Goal: Check status: Check status

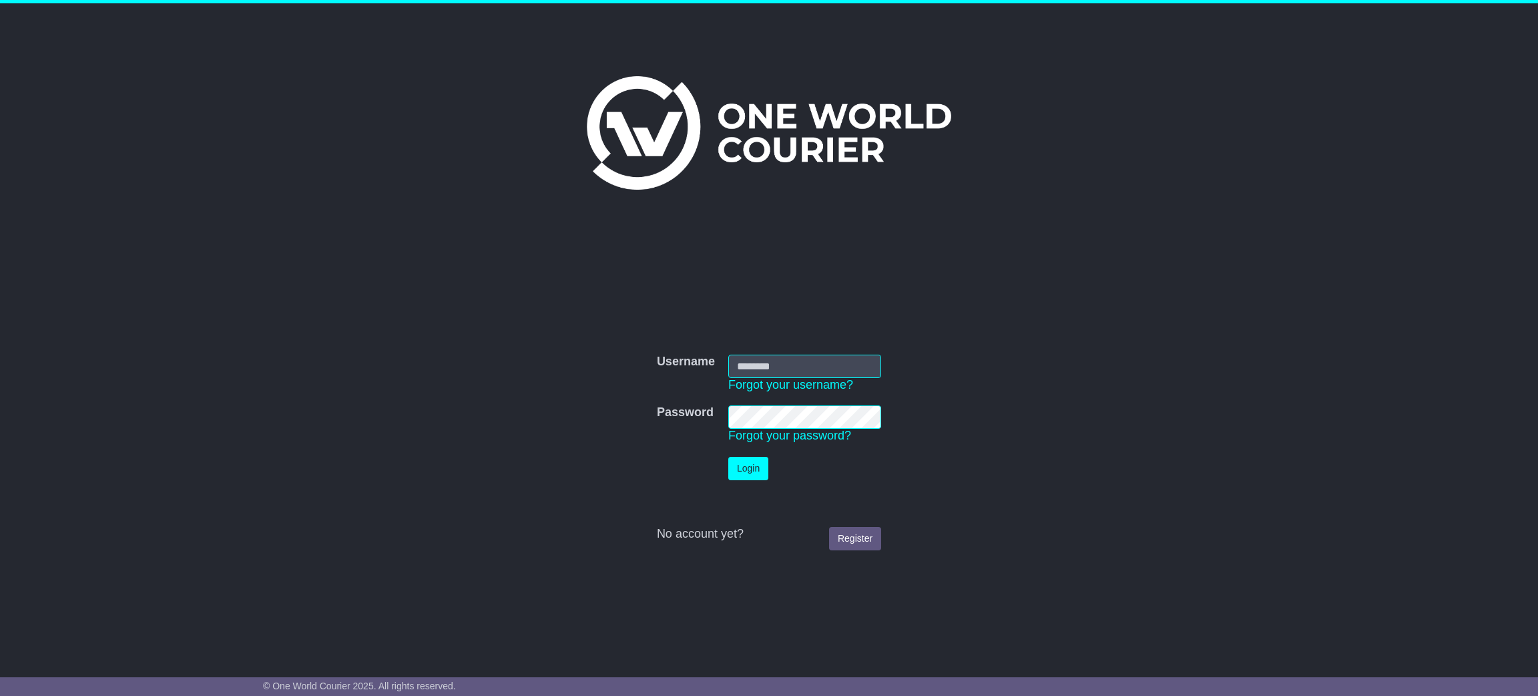
type input "**********"
click at [750, 469] on button "Login" at bounding box center [748, 468] width 40 height 23
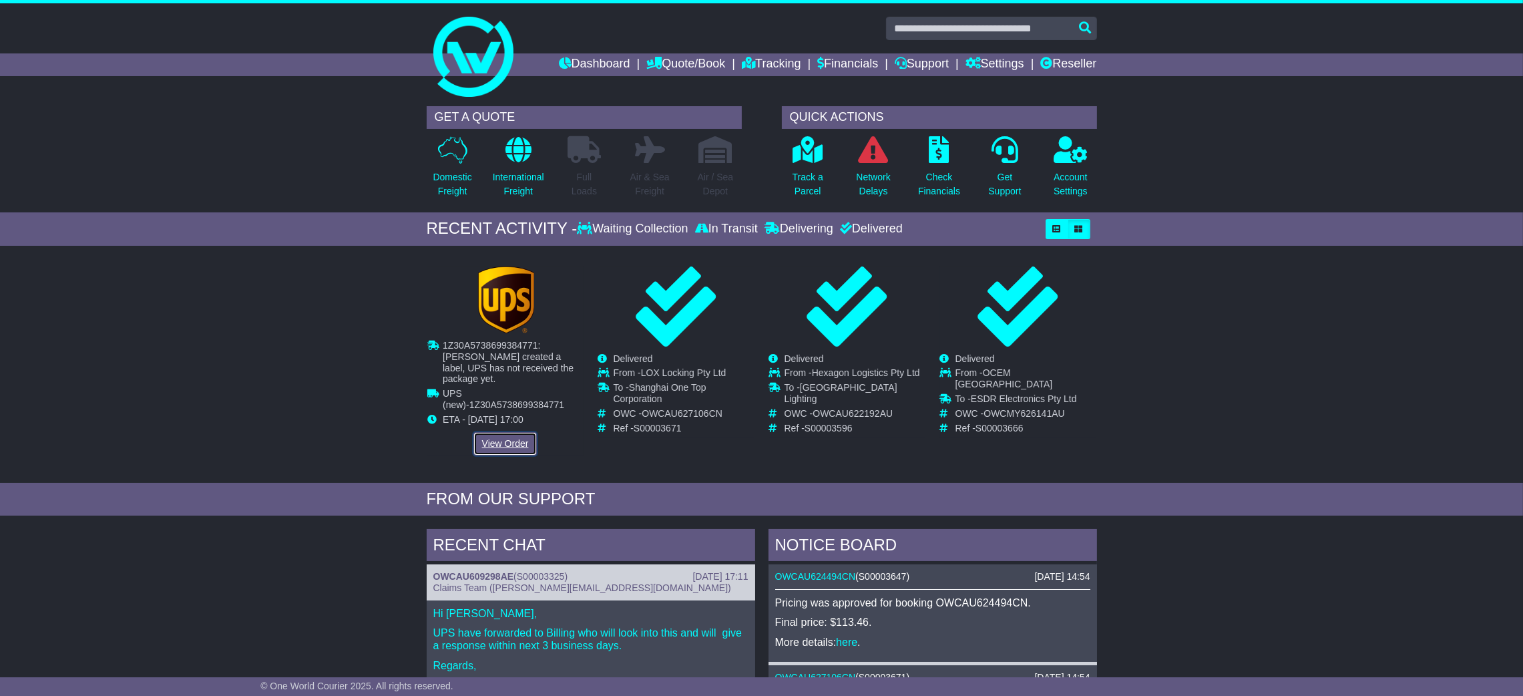
click at [511, 432] on link "View Order" at bounding box center [505, 443] width 64 height 23
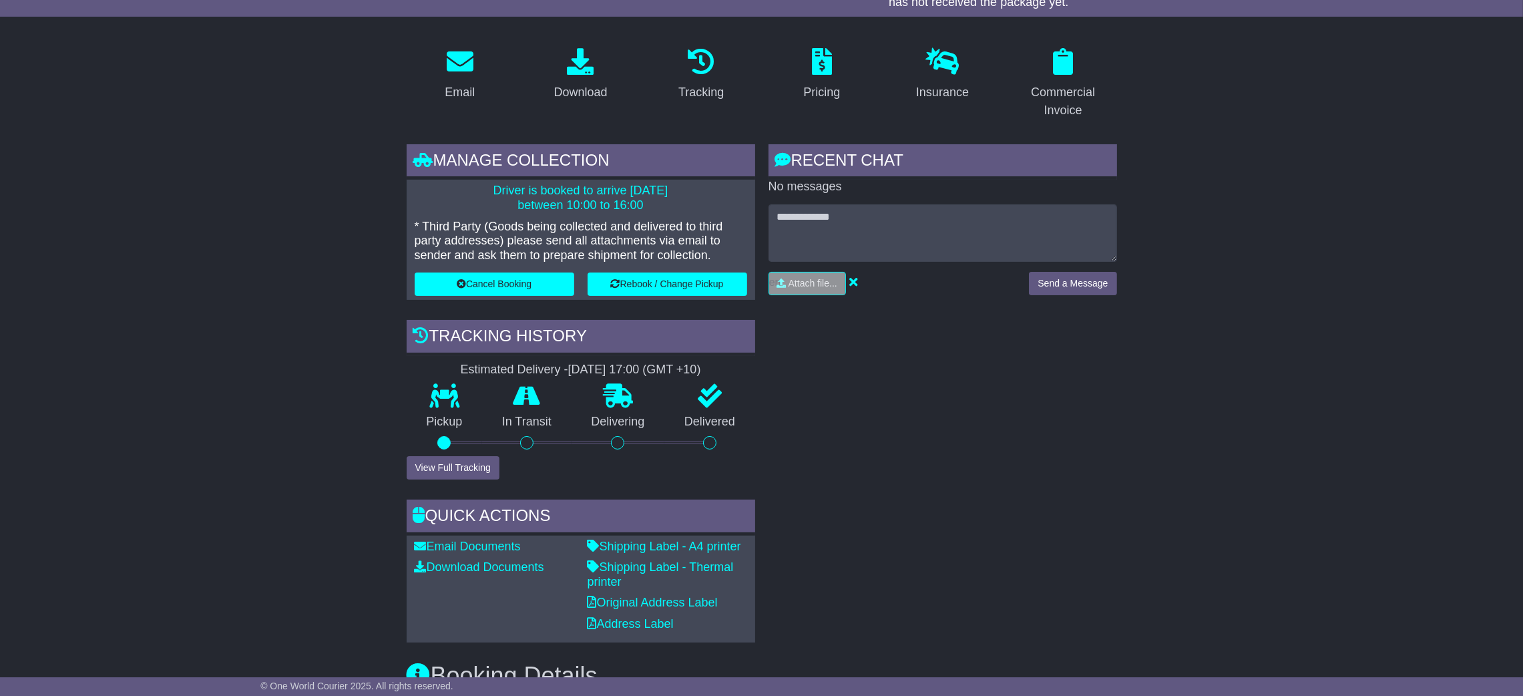
scroll to position [200, 0]
